Goal: Check status: Check status

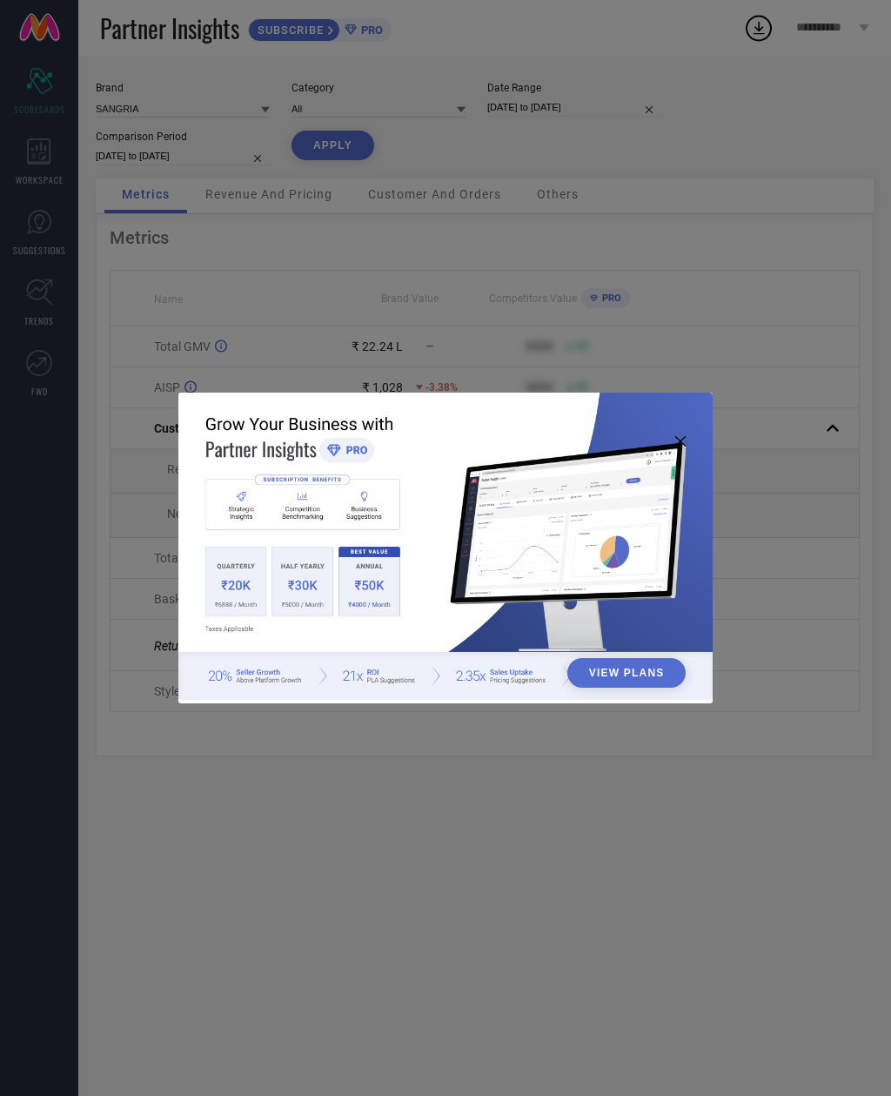
click at [723, 347] on div "View Plans" at bounding box center [445, 548] width 891 height 1096
type input "All"
